Goal: Information Seeking & Learning: Learn about a topic

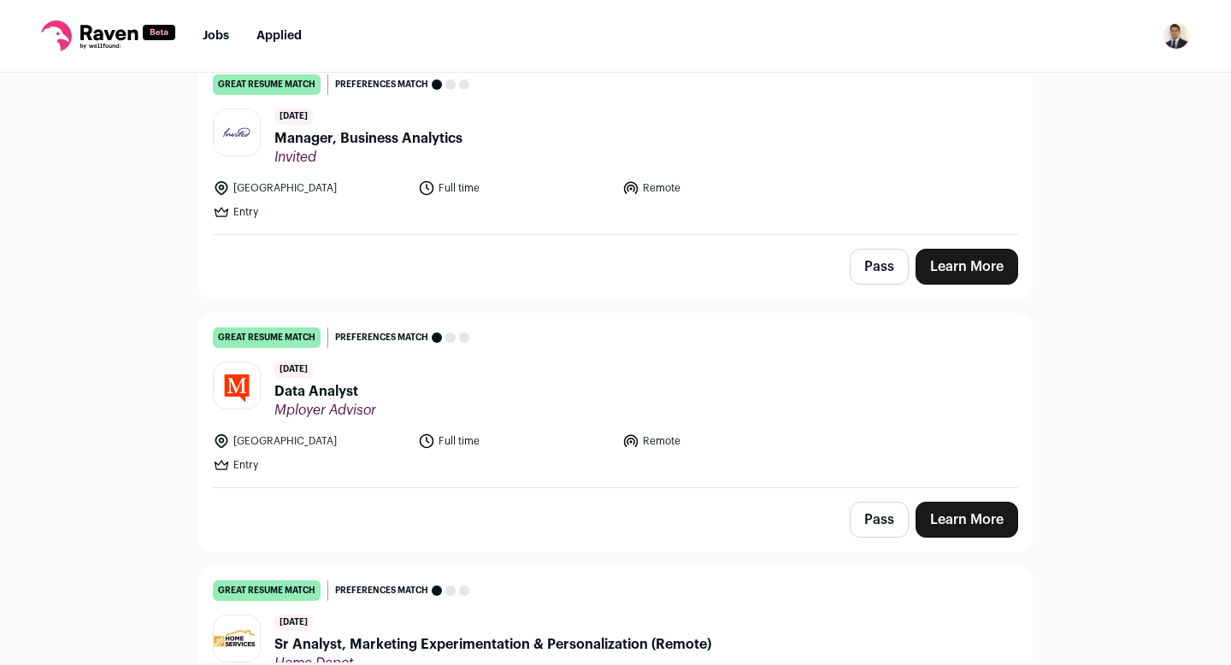
scroll to position [1921, 0]
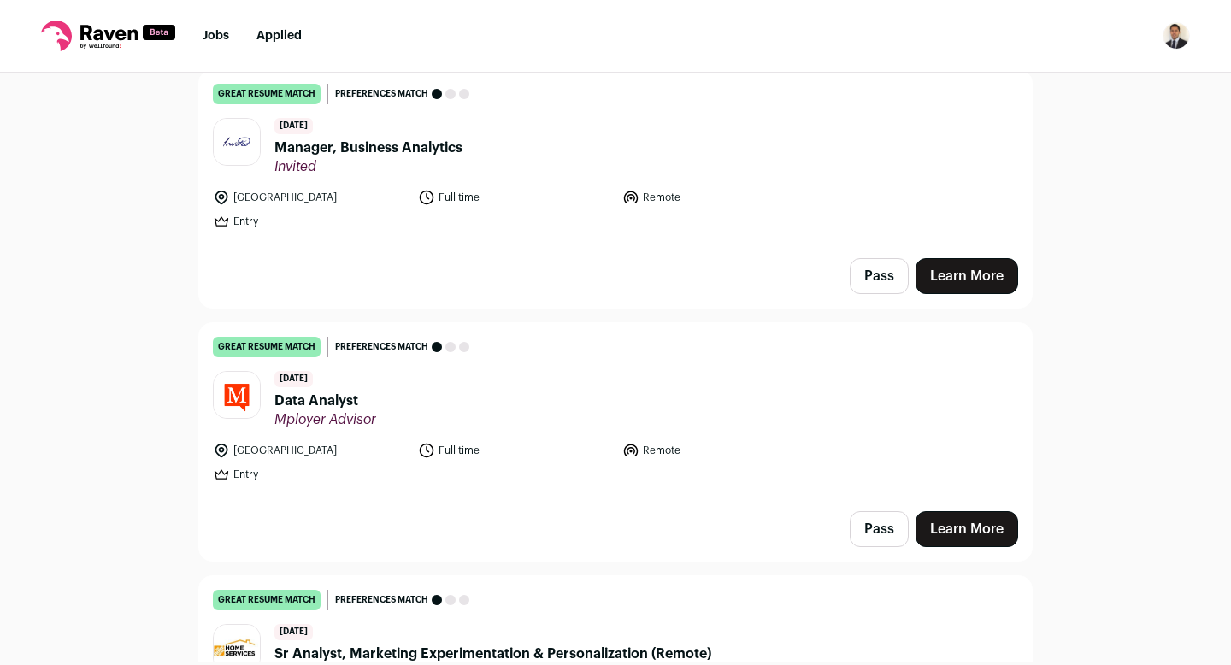
click at [383, 149] on span "Manager, Business Analytics" at bounding box center [368, 148] width 188 height 21
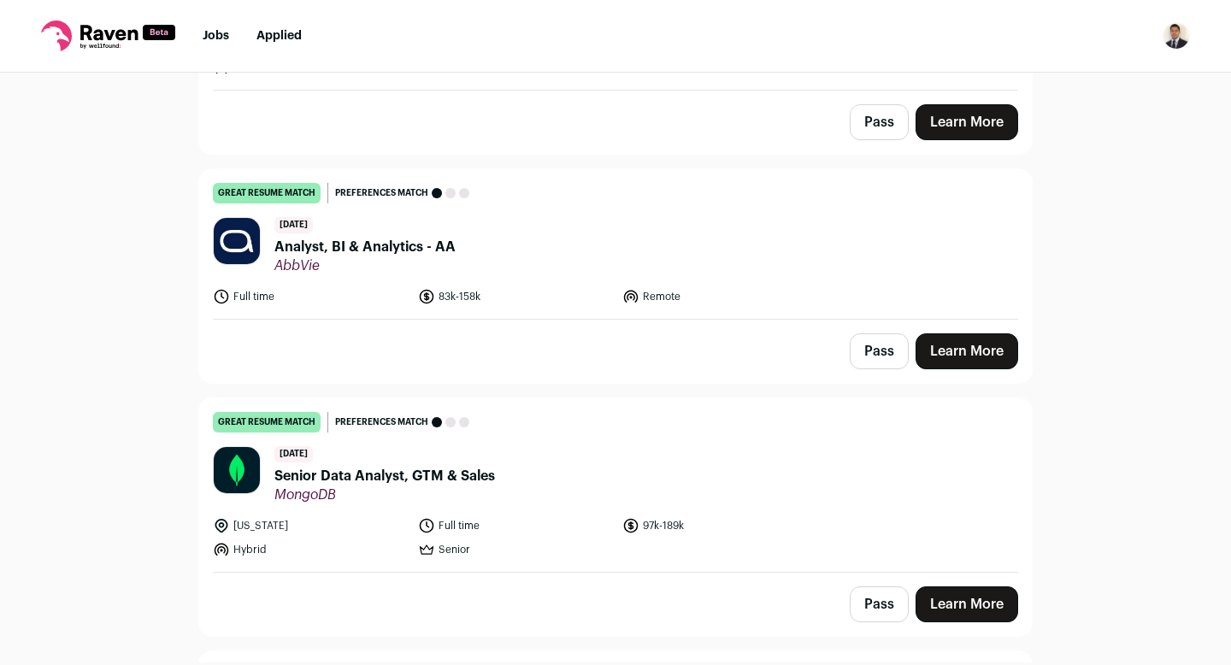
scroll to position [3331, 0]
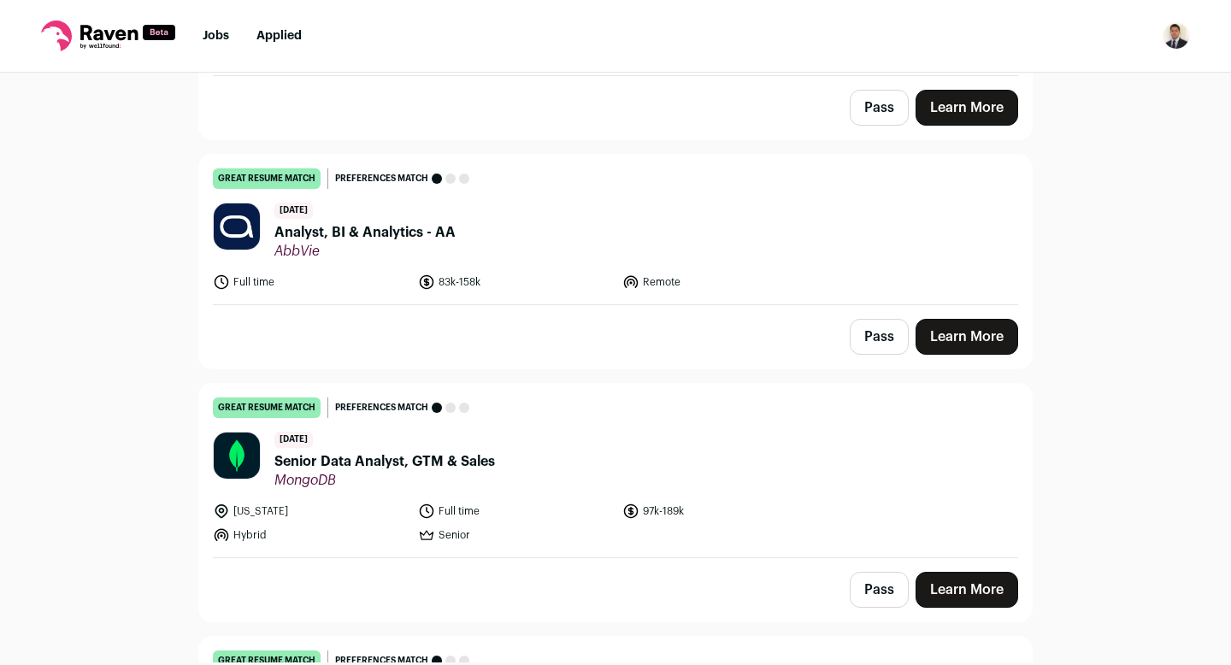
click at [332, 237] on span "Analyst, BI & Analytics - AA" at bounding box center [364, 232] width 181 height 21
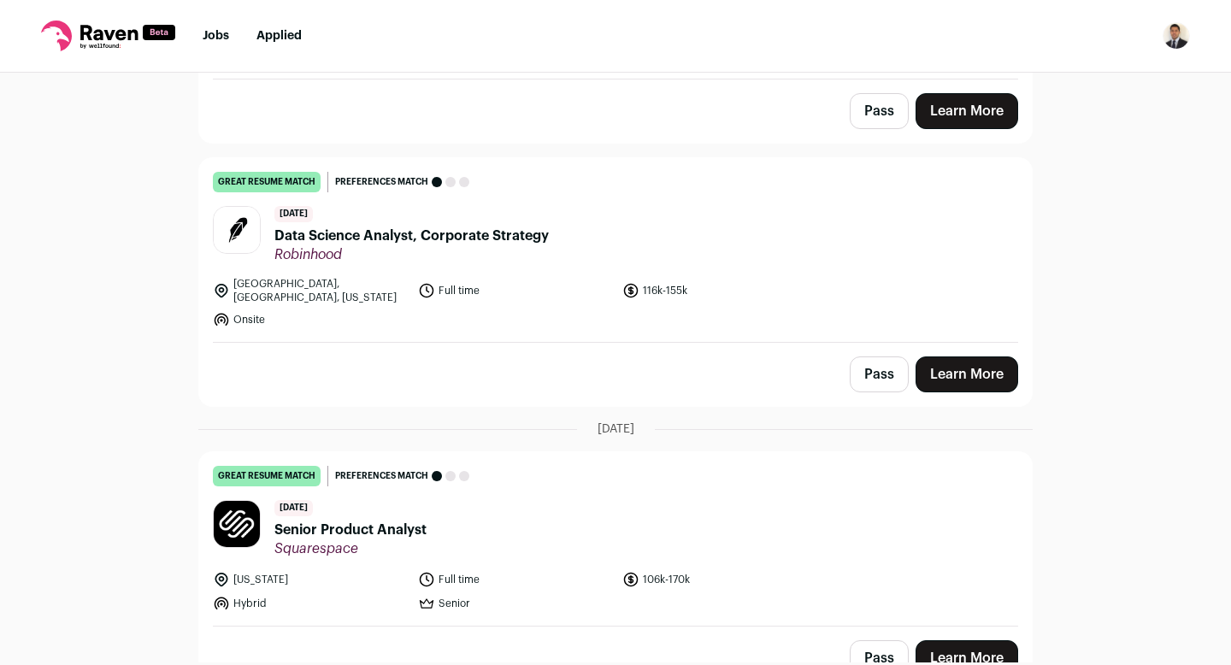
scroll to position [3817, 0]
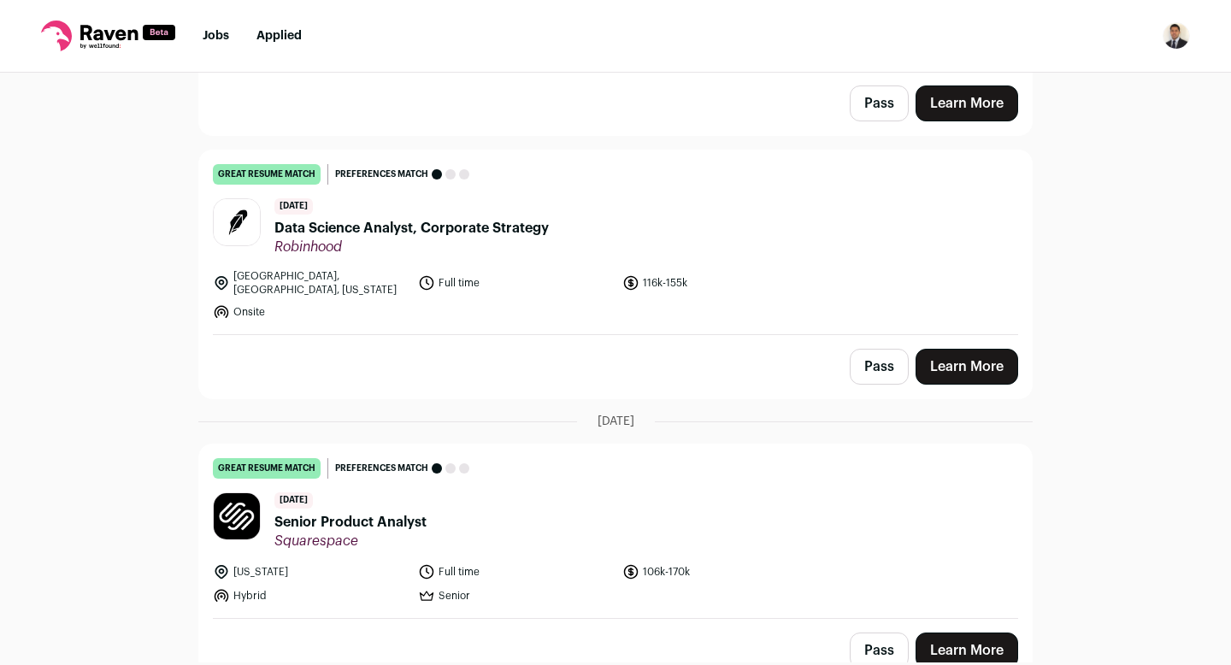
click at [337, 235] on span "Data Science Analyst, Corporate Strategy" at bounding box center [411, 228] width 274 height 21
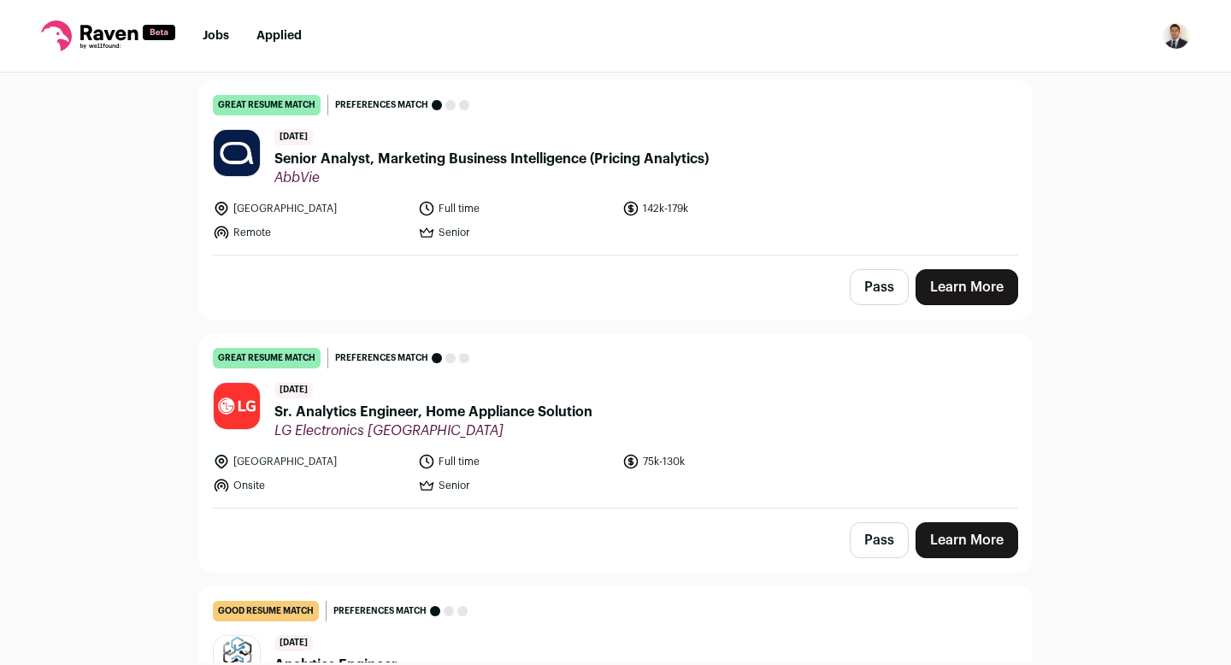
scroll to position [5693, 0]
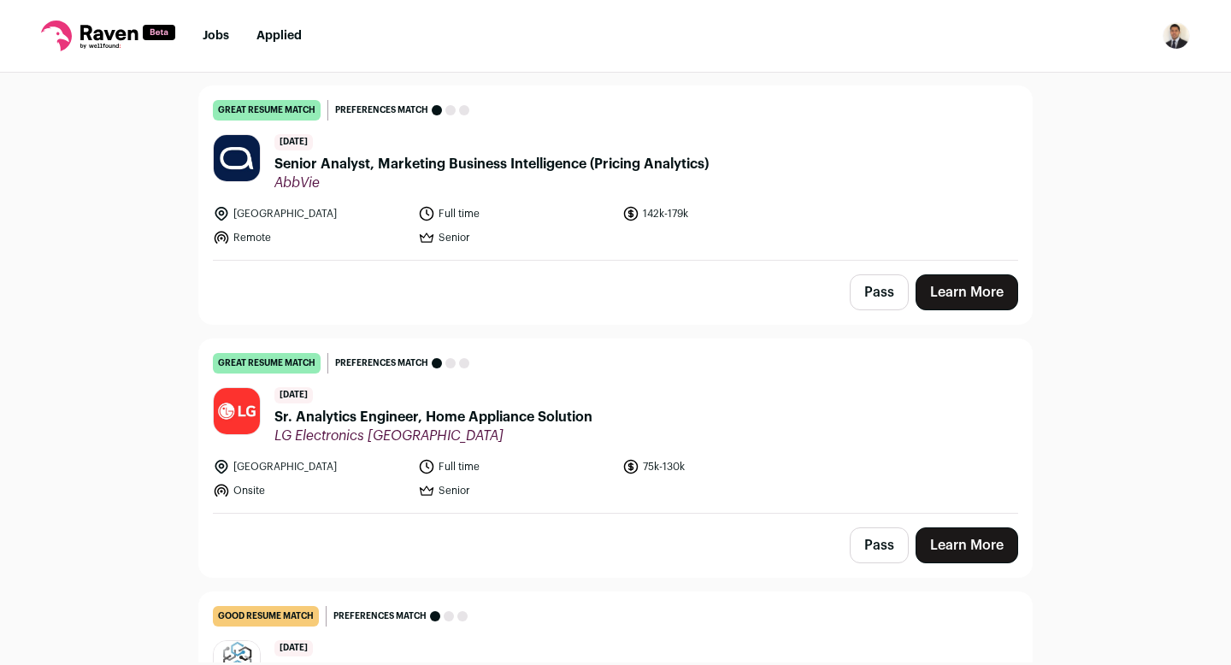
click at [325, 154] on span "Senior Analyst, Marketing Business Intelligence (Pricing Analytics)" at bounding box center [491, 164] width 434 height 21
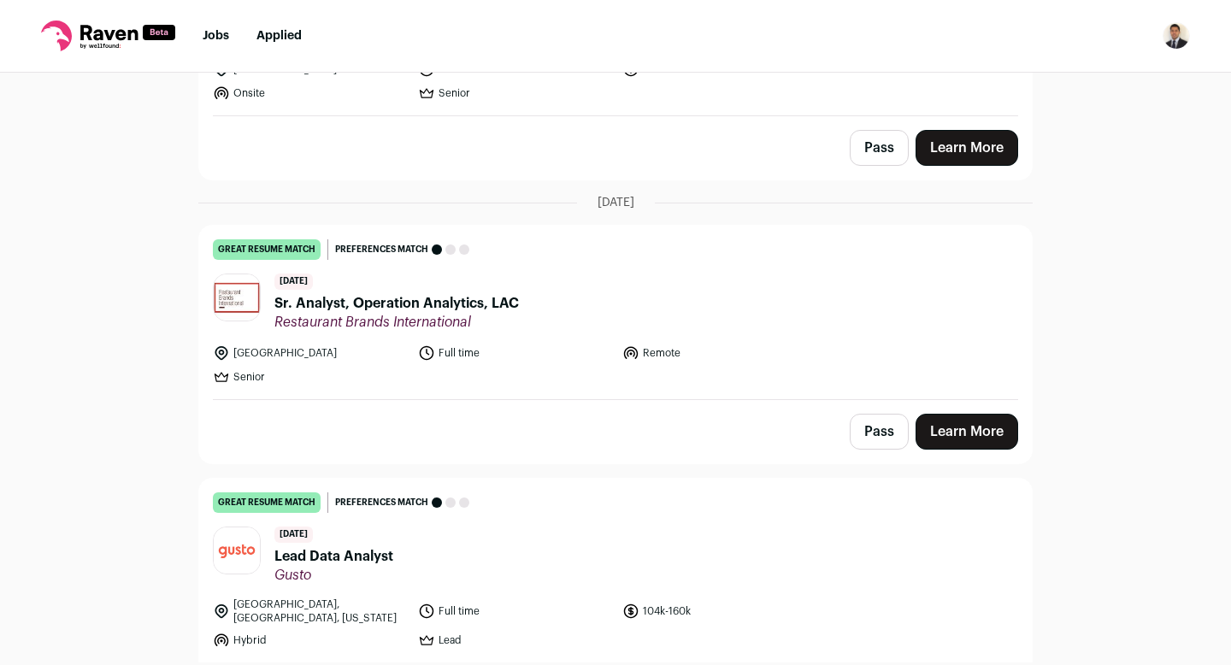
scroll to position [6831, 0]
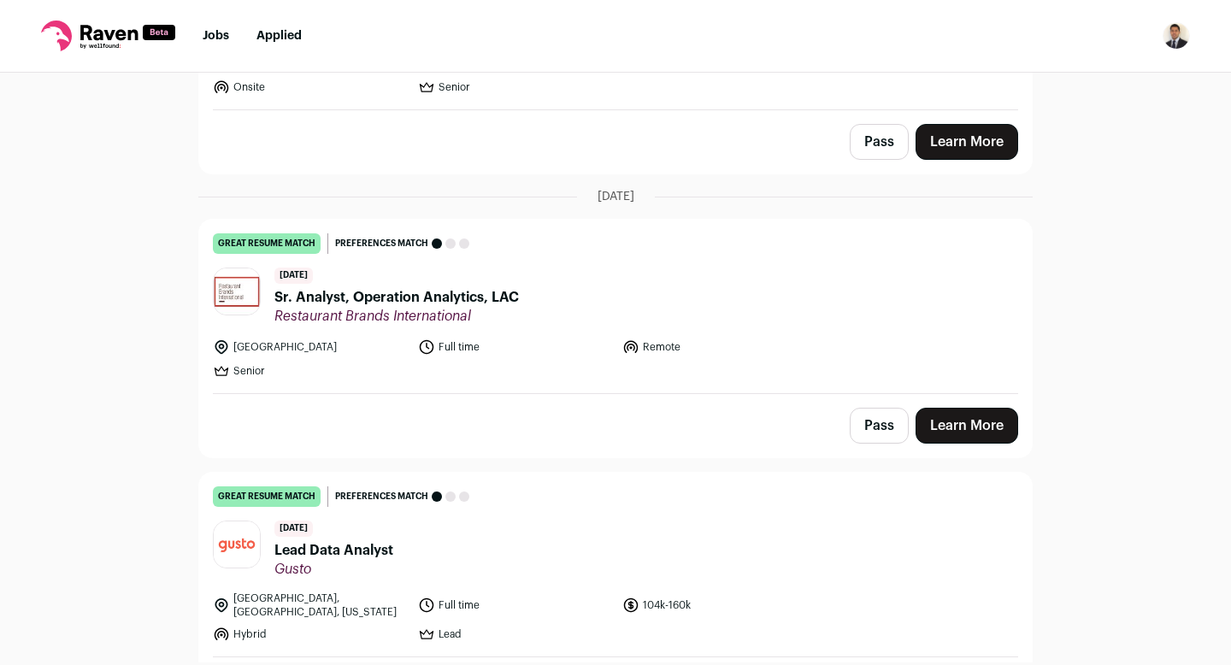
click at [309, 287] on span "Sr. Analyst, Operation Analytics, LAC" at bounding box center [396, 297] width 244 height 21
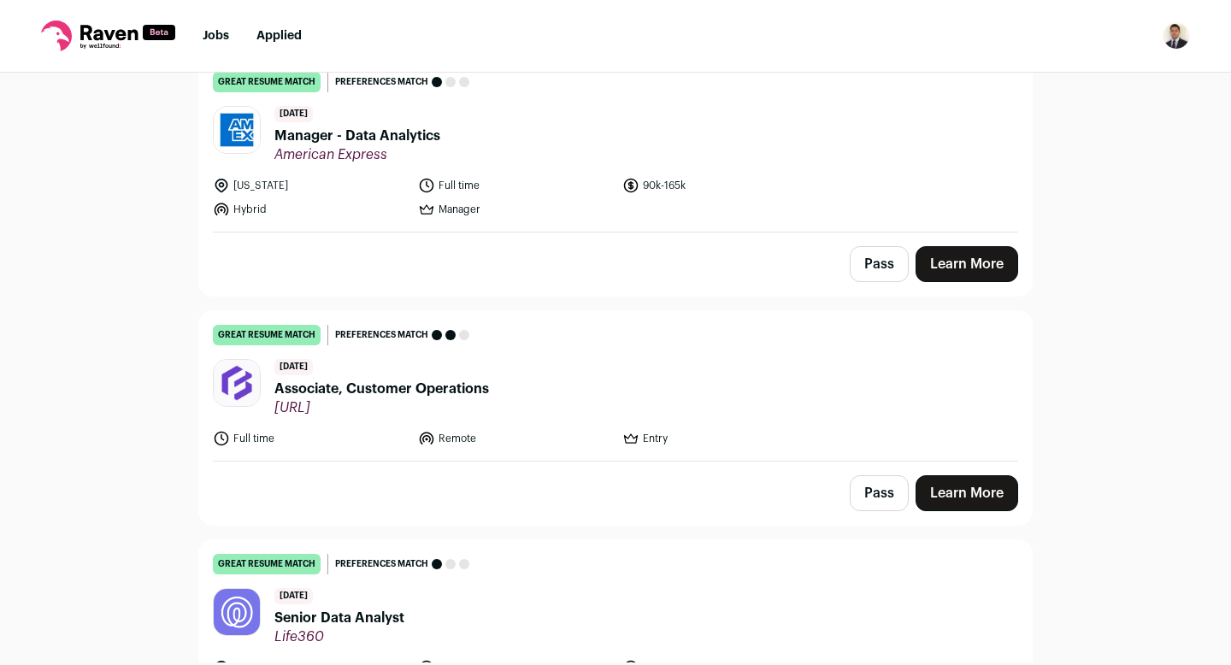
scroll to position [8023, 0]
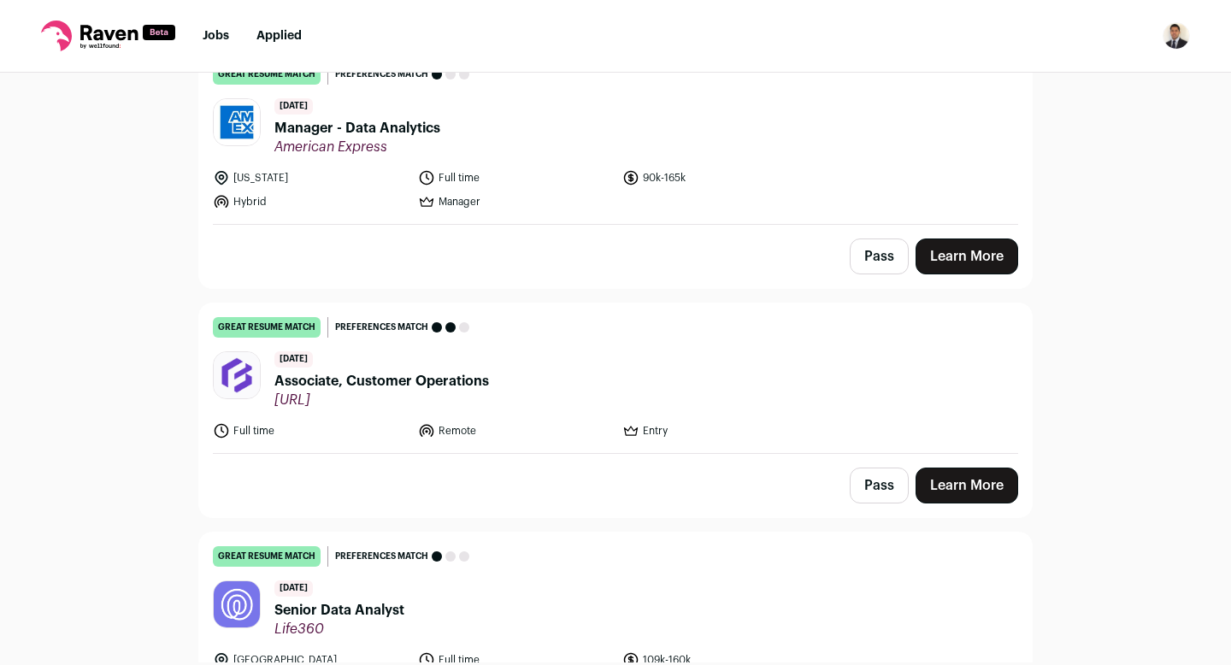
click at [389, 371] on span "Associate, Customer Operations" at bounding box center [381, 381] width 215 height 21
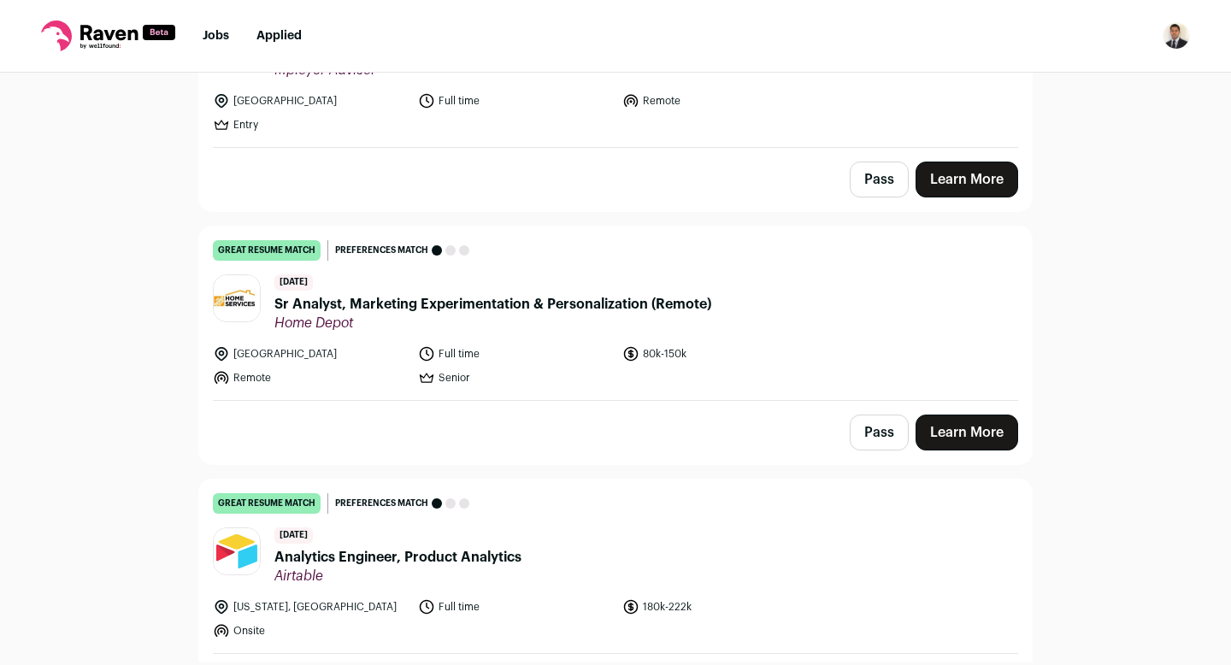
scroll to position [1106, 0]
